Goal: Task Accomplishment & Management: Complete application form

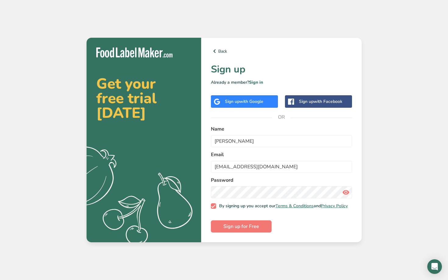
type input "[EMAIL_ADDRESS][DOMAIN_NAME]"
click at [0, 280] on com-1password-button at bounding box center [0, 280] width 0 height 0
click at [345, 191] on icon at bounding box center [345, 192] width 7 height 11
click at [0, 280] on com-1password-button at bounding box center [0, 280] width 0 height 0
drag, startPoint x: 318, startPoint y: 253, endPoint x: 330, endPoint y: 208, distance: 46.6
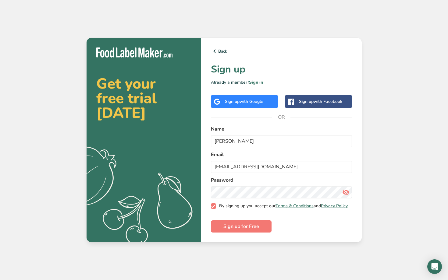
click at [318, 253] on div "Get your free trial [DATE] .a{fill:#f5f3ed;} Back Sign up Already a member? Sig…" at bounding box center [224, 140] width 448 height 280
click at [346, 190] on icon at bounding box center [345, 192] width 7 height 11
click at [0, 280] on com-1password-button at bounding box center [0, 280] width 0 height 0
click at [250, 226] on span "Sign up for Free" at bounding box center [241, 226] width 36 height 7
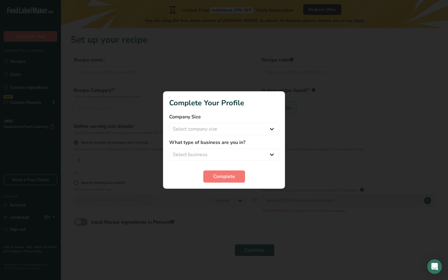
click at [234, 176] on span "Complete" at bounding box center [224, 176] width 22 height 7
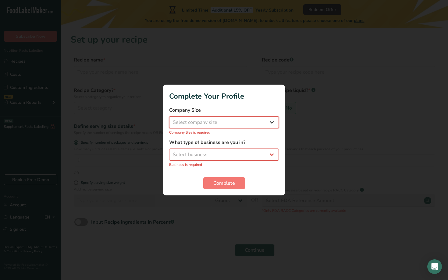
select select "1"
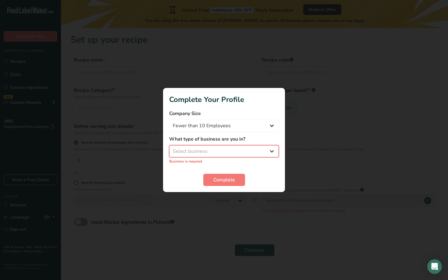
select select "8"
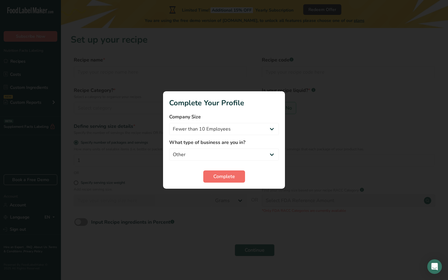
click at [215, 176] on span "Complete" at bounding box center [224, 176] width 22 height 7
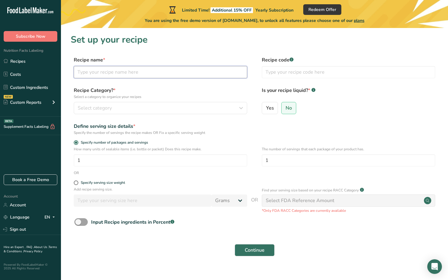
click at [143, 72] on input "text" at bounding box center [160, 72] width 173 height 12
type input "Crispy Skin Salmon with prawn salsa"
click at [254, 250] on button "Continue" at bounding box center [255, 250] width 40 height 12
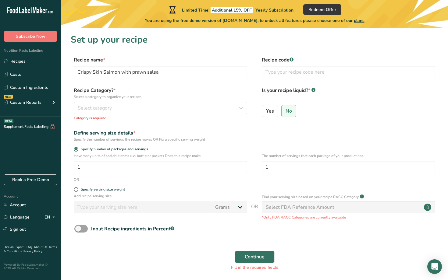
click at [158, 102] on div "Recipe Category? * Select a category to organize your recipes Select category S…" at bounding box center [160, 104] width 173 height 34
click at [155, 104] on button "Select category" at bounding box center [160, 108] width 173 height 12
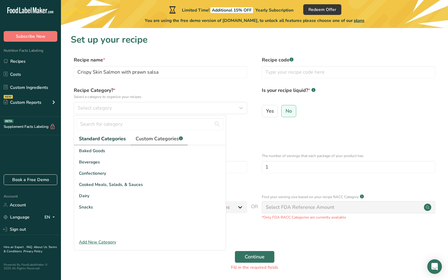
click at [153, 143] on link "Custom Categories .a-a{fill:#347362;}.b-a{fill:#fff;}" at bounding box center [159, 139] width 57 height 12
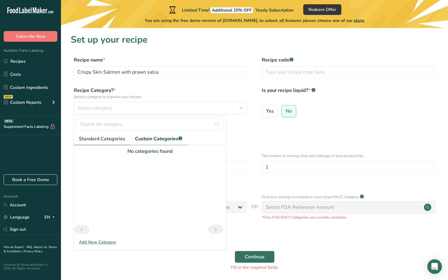
click at [118, 138] on span "Standard Categories" at bounding box center [102, 138] width 46 height 7
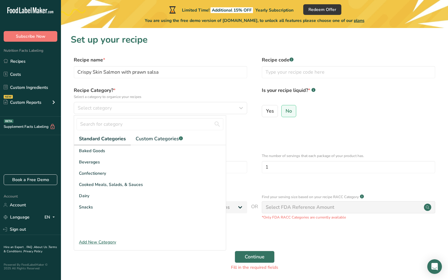
click at [99, 243] on div "Add New Category" at bounding box center [150, 242] width 152 height 6
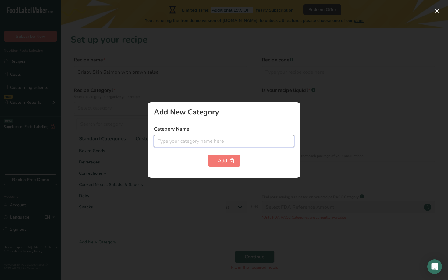
click at [192, 140] on input "text" at bounding box center [224, 141] width 140 height 12
type input "recipe"
click at [161, 168] on div "Add New Category Category Name recipe Add" at bounding box center [224, 140] width 152 height 76
click at [171, 141] on input "recipe" at bounding box center [224, 141] width 140 height 12
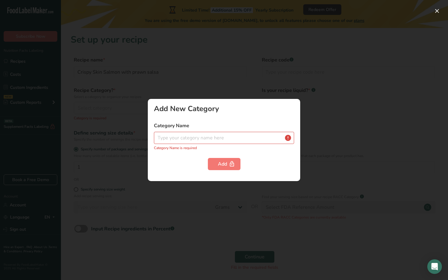
click at [173, 187] on div at bounding box center [224, 140] width 448 height 280
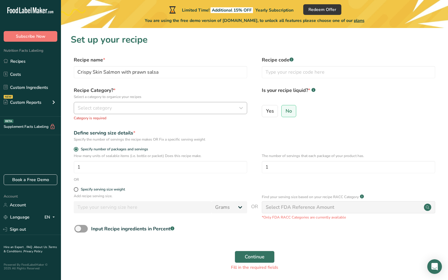
click at [121, 104] on button "Select category" at bounding box center [160, 108] width 173 height 12
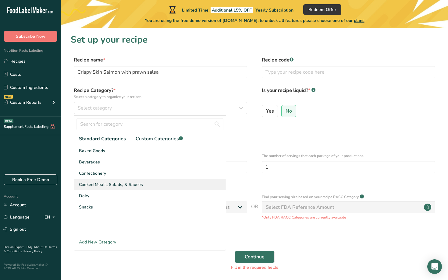
click at [109, 187] on span "Cooked Meals, Salads, & Sauces" at bounding box center [111, 185] width 64 height 6
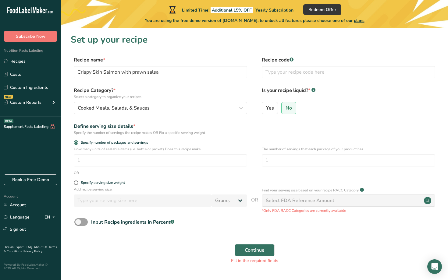
click at [122, 167] on div "How many units of sealable items (i.e. bottle or packet) Does this recipe make.…" at bounding box center [255, 159] width 368 height 24
click at [128, 159] on input "1" at bounding box center [160, 161] width 173 height 12
click at [340, 74] on input "text" at bounding box center [348, 72] width 173 height 12
click at [289, 106] on span "No" at bounding box center [289, 108] width 6 height 6
click at [286, 106] on input "No" at bounding box center [284, 108] width 4 height 4
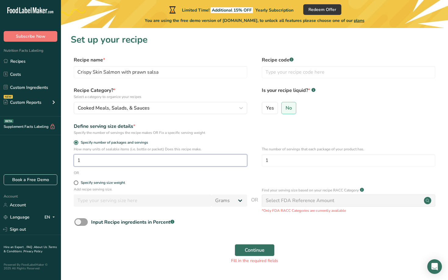
click at [231, 158] on input "1" at bounding box center [160, 161] width 173 height 12
type input "4"
click at [275, 160] on input "1" at bounding box center [348, 161] width 173 height 12
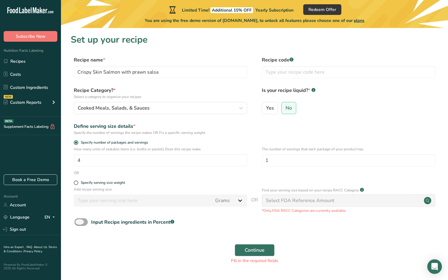
click at [84, 222] on span at bounding box center [80, 223] width 13 height 8
click at [78, 222] on input "Input Recipe ingredients in Percent .a-a{fill:#347362;}.b-a{fill:#fff;}" at bounding box center [76, 222] width 4 height 4
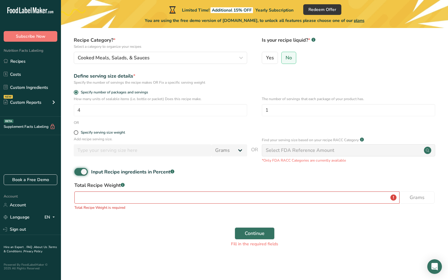
scroll to position [50, 0]
click at [84, 173] on span at bounding box center [80, 173] width 13 height 8
click at [78, 173] on input "Input Recipe ingredients in Percent .a-a{fill:#347362;}.b-a{fill:#fff;}" at bounding box center [76, 172] width 4 height 4
checkbox input "false"
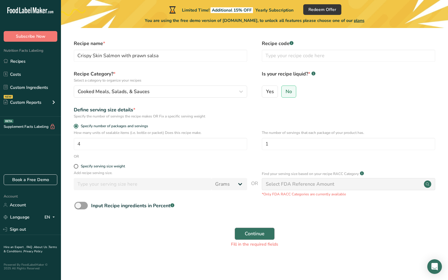
click at [243, 232] on button "Continue" at bounding box center [255, 234] width 40 height 12
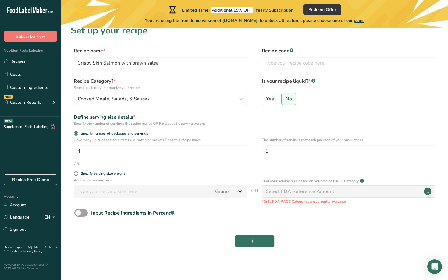
scroll to position [9, 0]
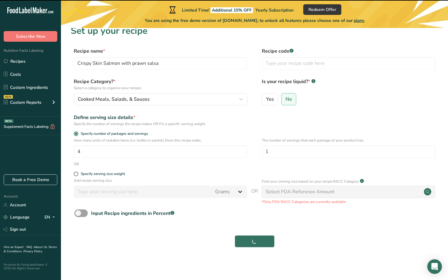
click at [276, 192] on div "Select FDA Reference Amount" at bounding box center [300, 191] width 69 height 7
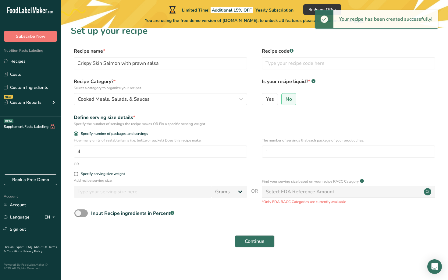
click at [274, 194] on div "Select FDA Reference Amount" at bounding box center [300, 191] width 69 height 7
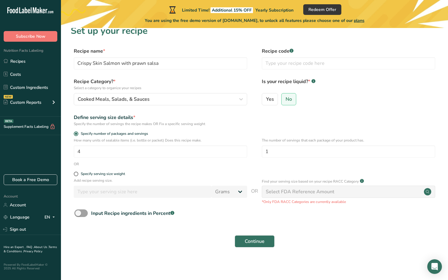
drag, startPoint x: 418, startPoint y: 195, endPoint x: 411, endPoint y: 194, distance: 7.3
click at [418, 195] on div "Select FDA Reference Amount" at bounding box center [348, 192] width 173 height 12
click at [352, 192] on div "Select FDA Reference Amount" at bounding box center [348, 192] width 173 height 12
drag, startPoint x: 352, startPoint y: 192, endPoint x: 360, endPoint y: 192, distance: 7.9
click at [352, 192] on div "Select FDA Reference Amount" at bounding box center [348, 192] width 173 height 12
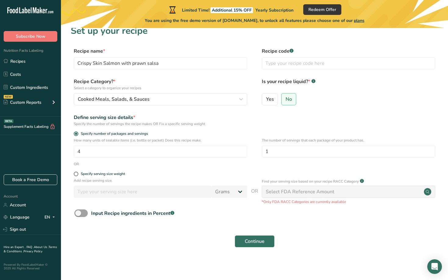
click at [428, 192] on circle at bounding box center [427, 191] width 7 height 7
click at [428, 193] on circle at bounding box center [427, 191] width 7 height 7
drag, startPoint x: 428, startPoint y: 193, endPoint x: 425, endPoint y: 193, distance: 3.4
click at [428, 193] on circle at bounding box center [427, 191] width 7 height 7
click at [31, 59] on link "Recipes" at bounding box center [30, 61] width 61 height 12
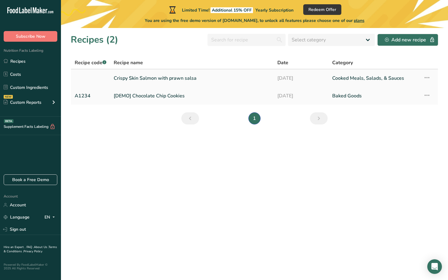
click at [158, 81] on link "Crispy Skin Salmon with prawn salsa" at bounding box center [192, 78] width 156 height 13
click at [155, 76] on link "Crispy Skin Salmon with prawn salsa" at bounding box center [192, 78] width 156 height 13
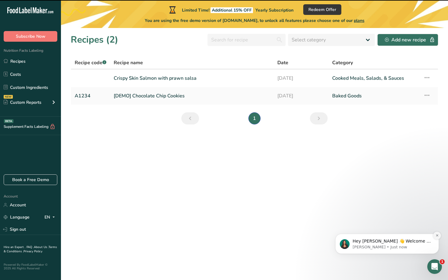
click at [437, 236] on icon "Dismiss notification" at bounding box center [437, 236] width 2 height 2
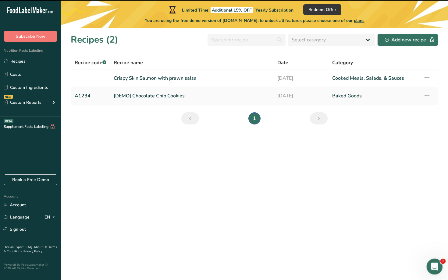
click at [435, 266] on icon "Open Intercom Messenger" at bounding box center [434, 266] width 10 height 10
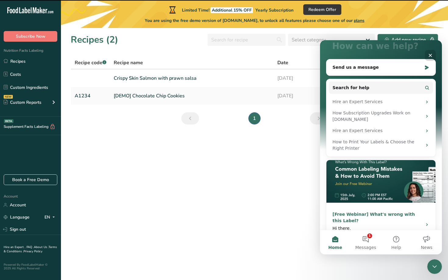
scroll to position [63, 0]
